Goal: Find specific fact: Find specific fact

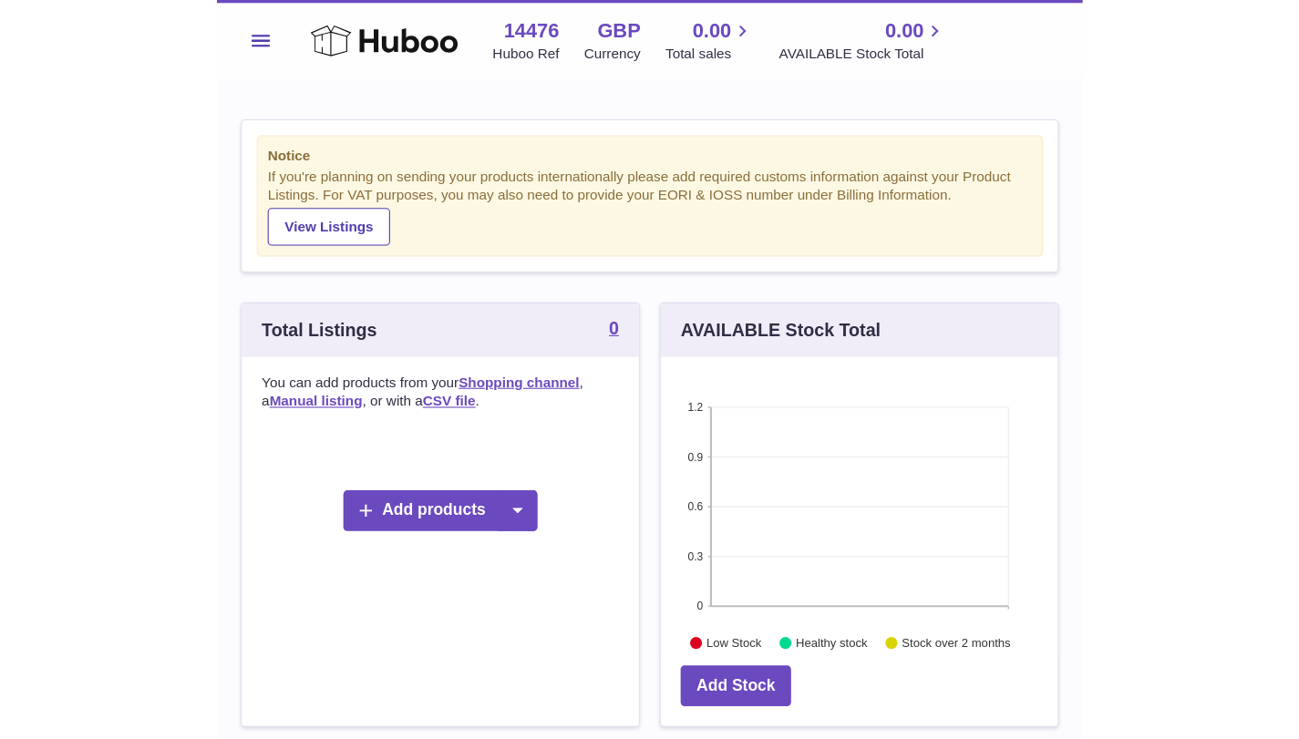
scroll to position [284, 472]
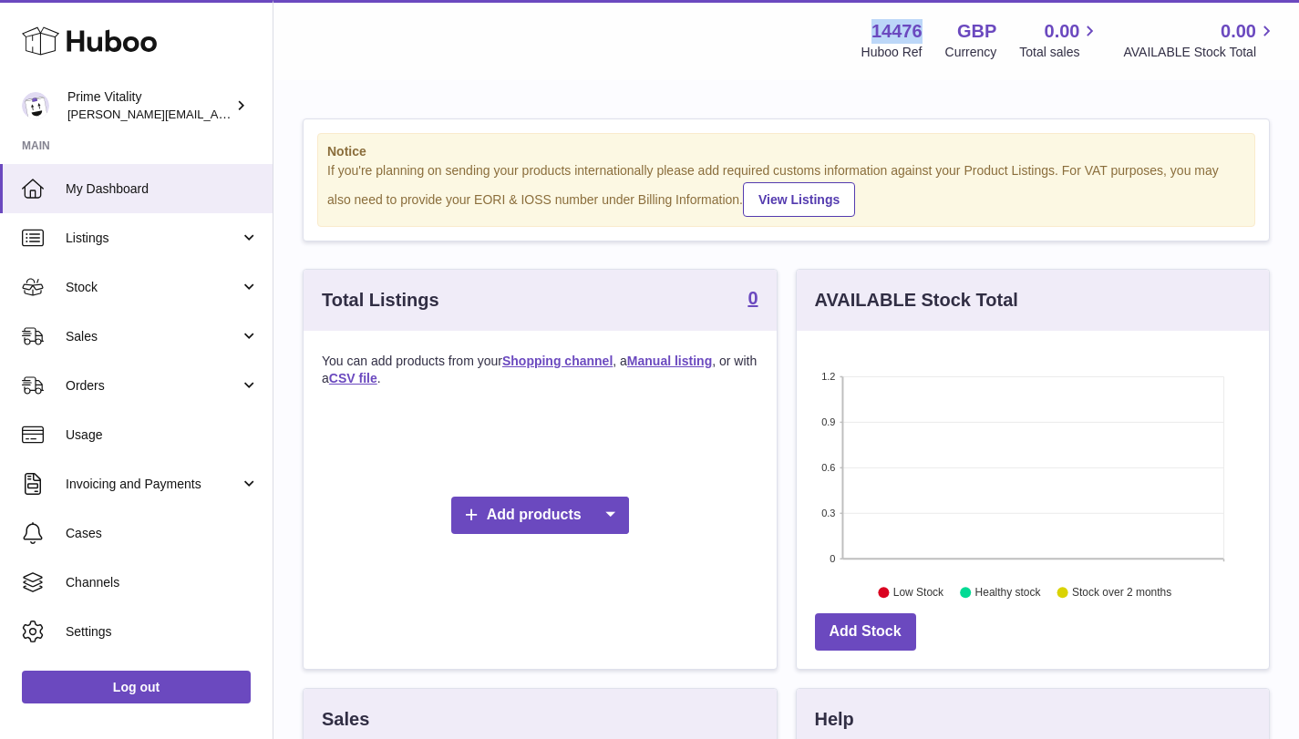
drag, startPoint x: 878, startPoint y: 35, endPoint x: 924, endPoint y: 34, distance: 46.5
click at [792, 34] on div "14476 Huboo Ref GBP Currency 0.00 Total sales 0.00 AVAILABLE Stock Total" at bounding box center [1057, 40] width 438 height 42
click at [758, 35] on div "Menu Huboo 14476 Huboo Ref GBP Currency 0.00 Total sales 0.00 AVAILABLE Stock T…" at bounding box center [786, 40] width 982 height 42
drag, startPoint x: 863, startPoint y: 34, endPoint x: 901, endPoint y: 34, distance: 38.3
click at [792, 34] on div "14476 Huboo Ref" at bounding box center [891, 40] width 61 height 42
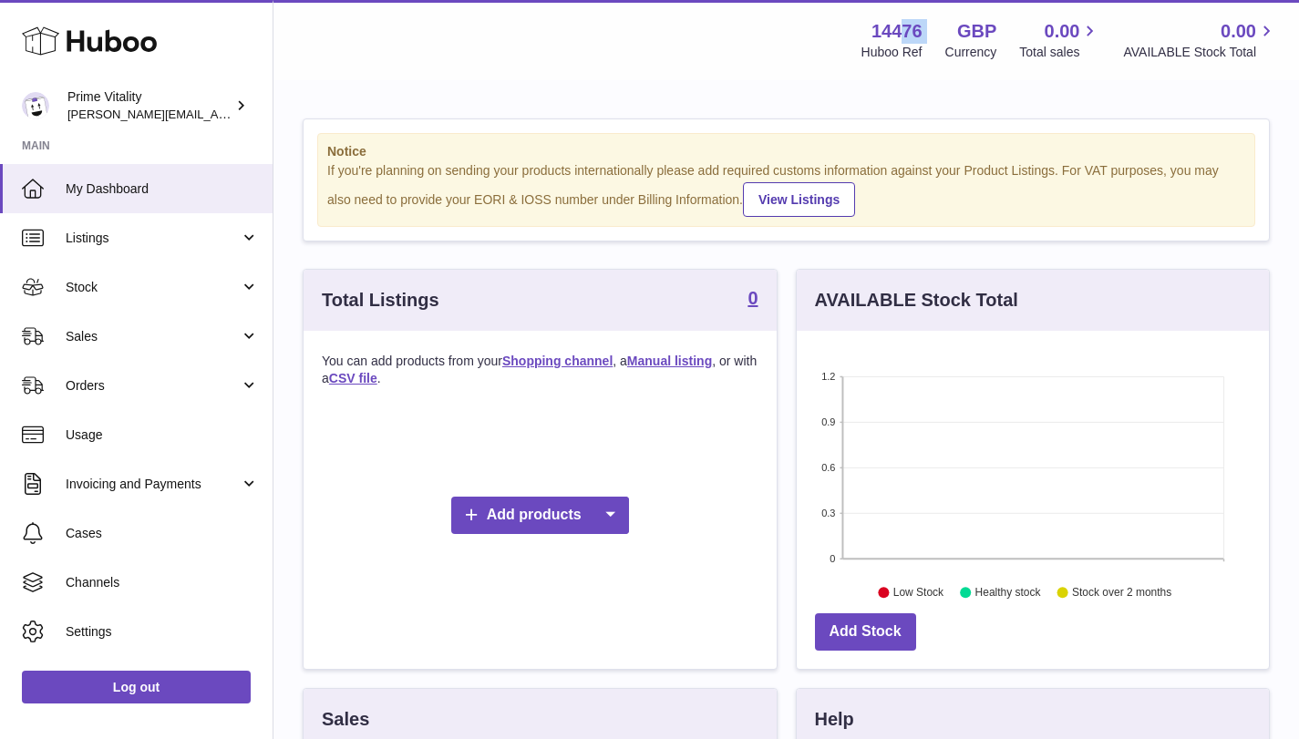
click at [792, 34] on strong "14476" at bounding box center [896, 31] width 51 height 25
drag, startPoint x: 870, startPoint y: 29, endPoint x: 924, endPoint y: 29, distance: 53.8
click at [792, 29] on div "14476 Huboo Ref GBP Currency 0.00 Total sales 0.00 AVAILABLE Stock Total" at bounding box center [1057, 40] width 438 height 42
copy strong "14476"
